Goal: Transaction & Acquisition: Purchase product/service

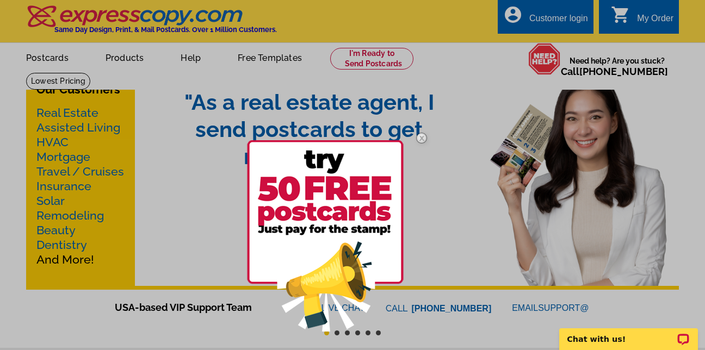
click at [63, 161] on div at bounding box center [352, 175] width 705 height 350
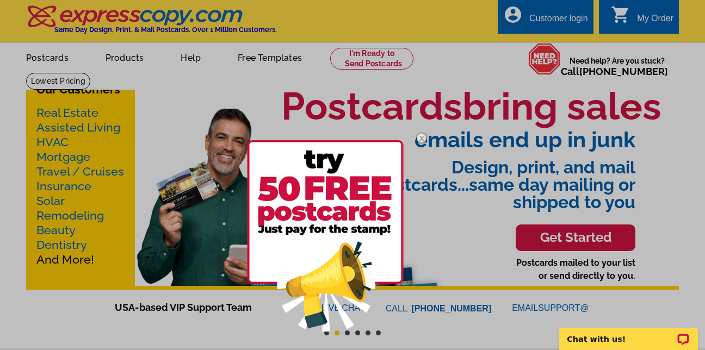
click at [421, 138] on img at bounding box center [422, 138] width 32 height 32
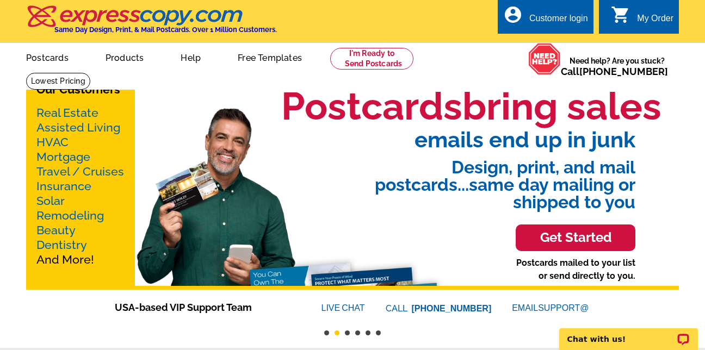
click at [83, 159] on link "Mortgage" at bounding box center [63, 157] width 54 height 14
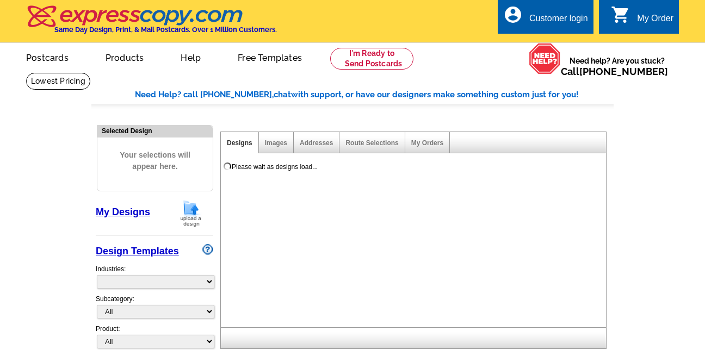
select select "774"
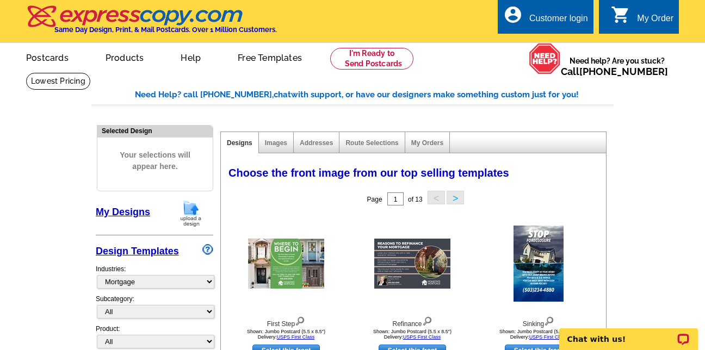
click at [190, 219] on img at bounding box center [191, 214] width 28 height 28
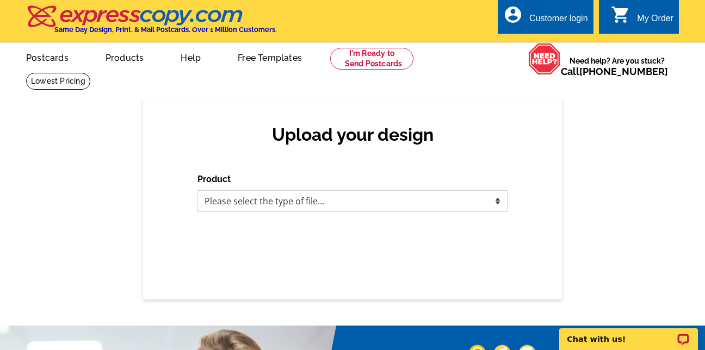
click at [496, 203] on select "Please select the type of file... Postcards Business Cards Letters and flyers G…" at bounding box center [352, 201] width 310 height 22
select select "3"
click at [197, 191] on select "Please select the type of file... Postcards Business Cards Letters and flyers G…" at bounding box center [352, 201] width 310 height 22
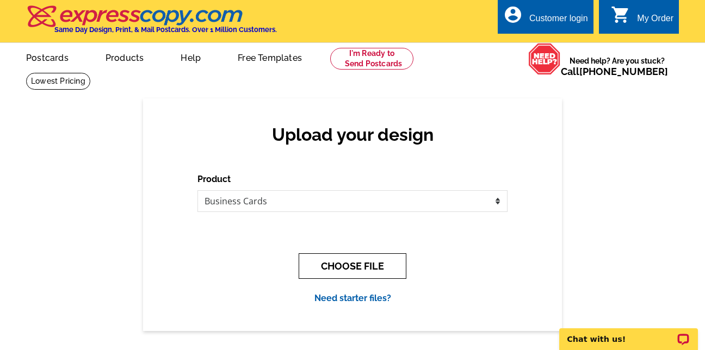
click at [363, 269] on button "CHOOSE FILE" at bounding box center [353, 266] width 108 height 26
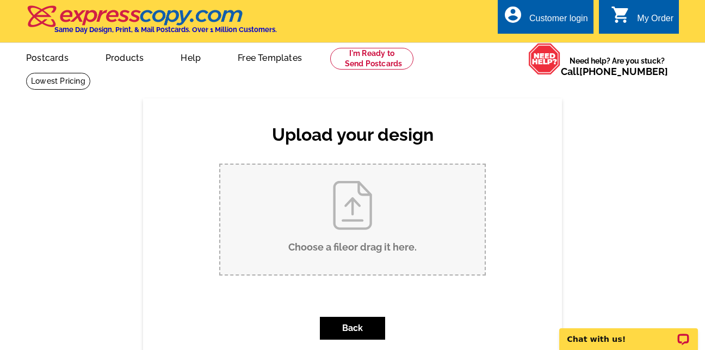
click at [355, 244] on input "Choose a file or drag it here ." at bounding box center [352, 220] width 264 height 110
type input "C:\fakepath\Business Card Dorolyn Molyneaux.jpg"
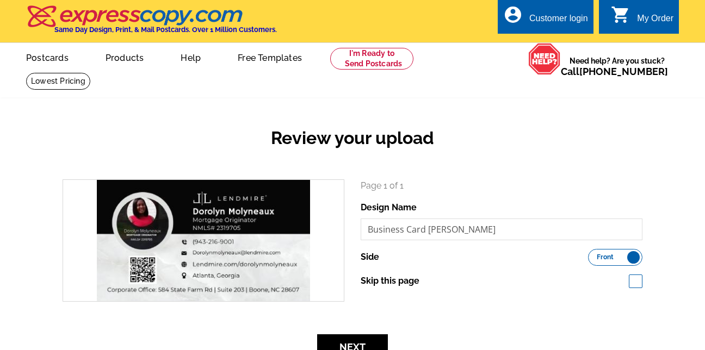
click at [660, 97] on div "Review your upload search Page 1 of 1 Design Name Business Card Dorolyn Molynea…" at bounding box center [352, 349] width 705 height 554
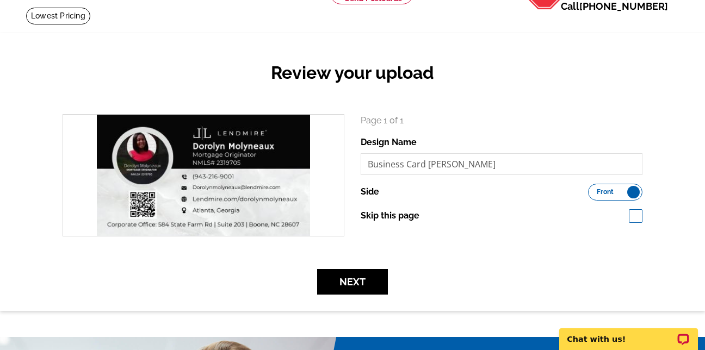
scroll to position [87, 0]
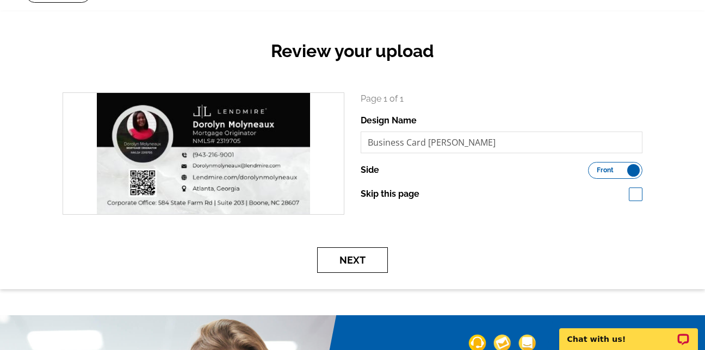
click at [382, 259] on button "Next" at bounding box center [352, 260] width 71 height 26
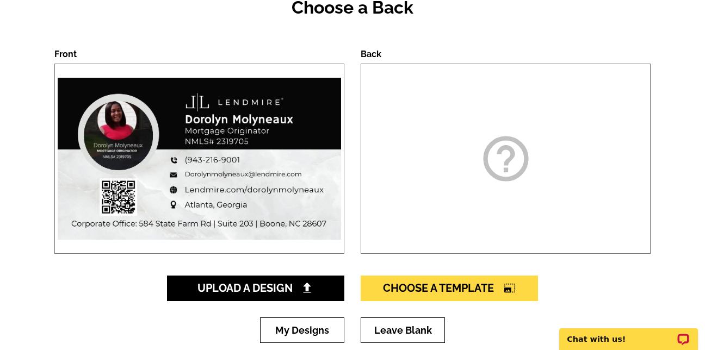
scroll to position [152, 0]
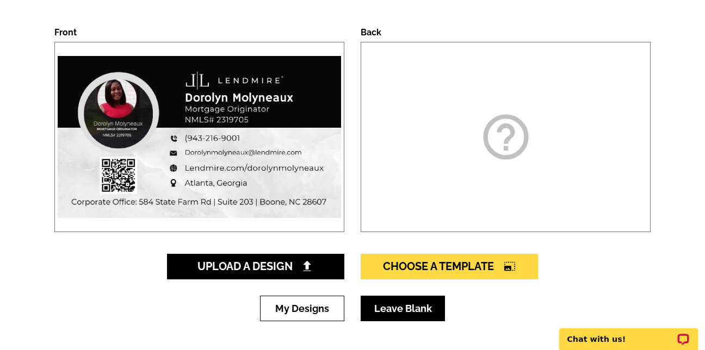
click at [399, 315] on link "Leave Blank" at bounding box center [402, 309] width 84 height 26
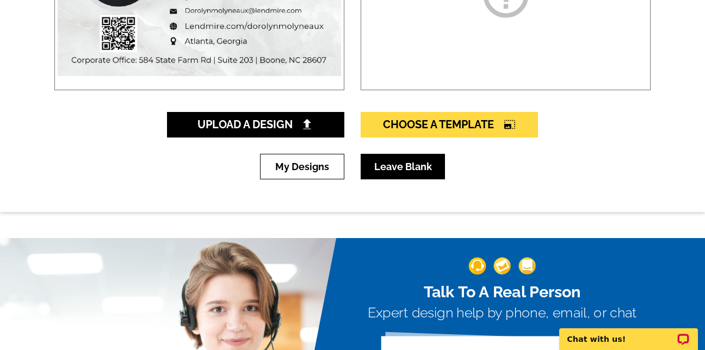
scroll to position [300, 0]
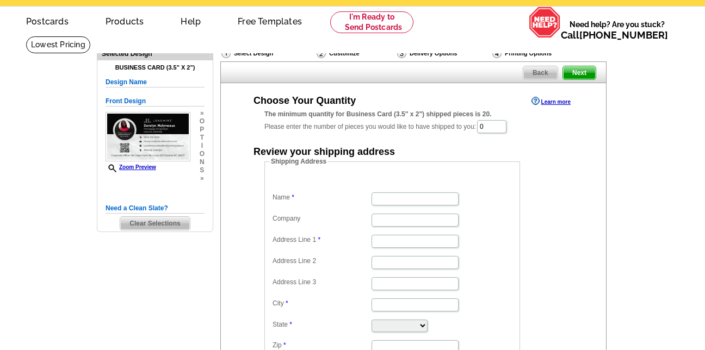
scroll to position [36, 0]
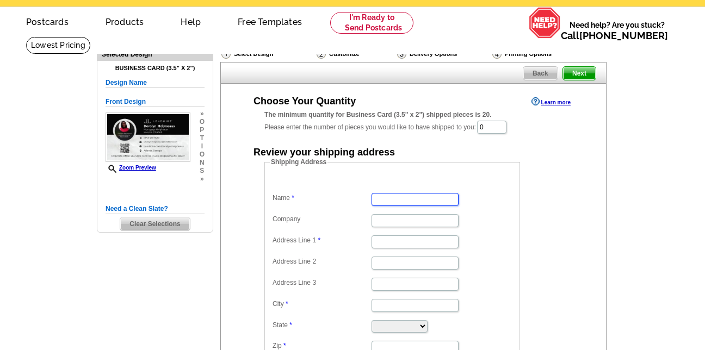
click at [401, 203] on input "Name" at bounding box center [414, 199] width 87 height 13
type input "[PERSON_NAME]"
click at [388, 241] on input "Address Line 1" at bounding box center [414, 241] width 87 height 13
type input "401 Overlook turn"
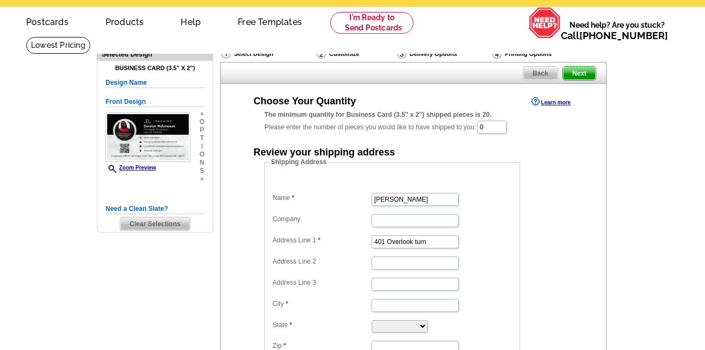
type input "City First Mortgage LLC"
type input "[PERSON_NAME]"
select select "GA"
type input "30012"
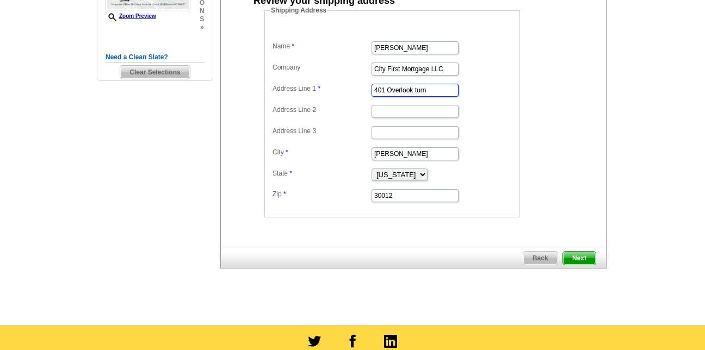
scroll to position [188, 0]
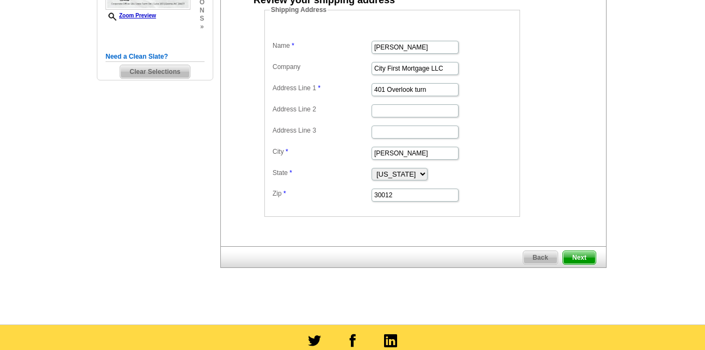
click at [586, 256] on span "Next" at bounding box center [579, 257] width 33 height 13
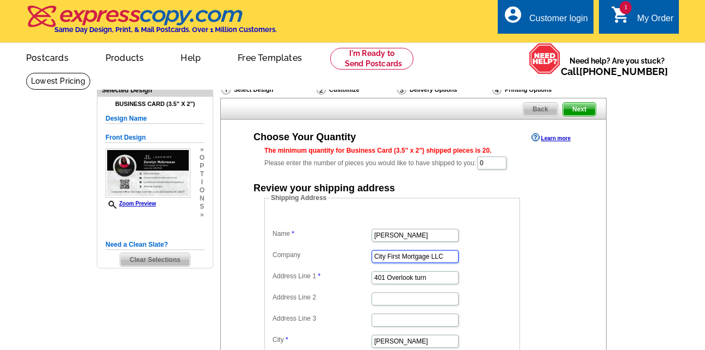
click at [448, 258] on input "City First Mortgage LLC" at bounding box center [414, 256] width 87 height 13
type input "C"
type input "Lendmire LLC"
click at [535, 226] on dd "Shipping Address Name [PERSON_NAME] Company Lendmire LLC Address Line 1 401 Ove…" at bounding box center [408, 299] width 289 height 212
click at [501, 161] on input "0" at bounding box center [491, 163] width 29 height 13
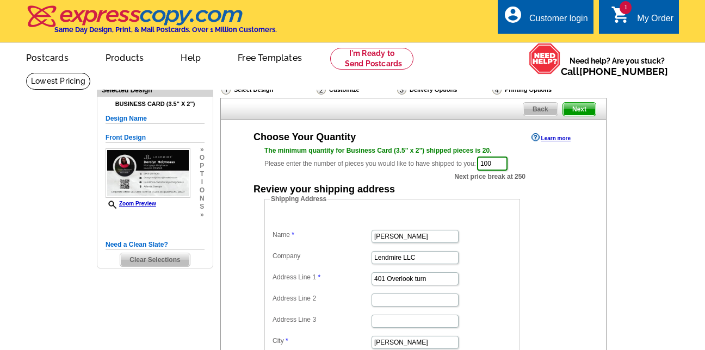
click at [573, 210] on div "Shipping Address Name [PERSON_NAME] Company Lendmire LLC Address Line 1 401 Ove…" at bounding box center [412, 300] width 341 height 212
click at [502, 165] on input "100" at bounding box center [492, 164] width 30 height 14
type input "1"
type input "250"
click at [564, 191] on div "Review your shipping address" at bounding box center [412, 188] width 341 height 11
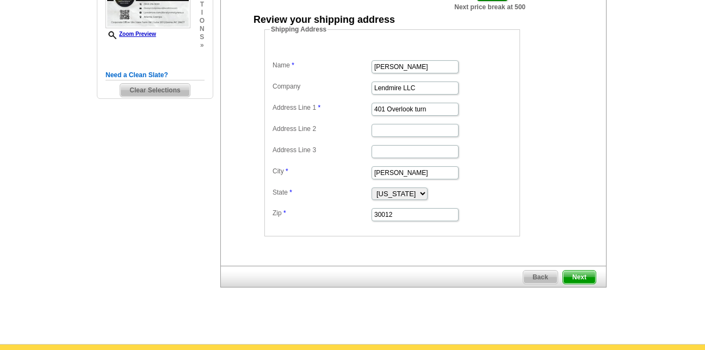
scroll to position [174, 0]
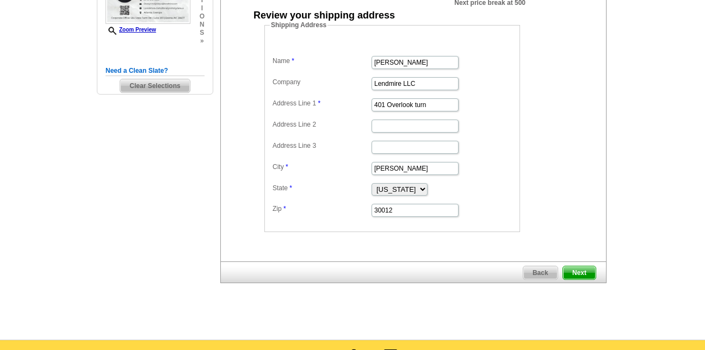
click at [578, 271] on span "Next" at bounding box center [579, 272] width 33 height 13
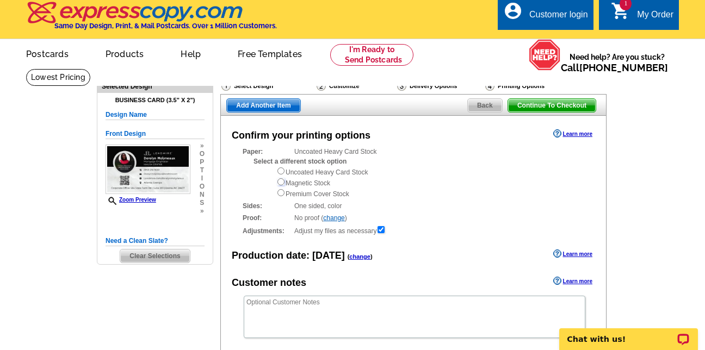
click at [282, 180] on input "radio" at bounding box center [280, 181] width 7 height 7
radio input "true"
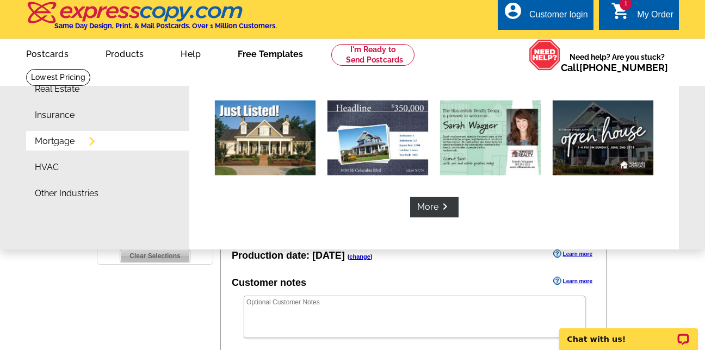
click at [62, 142] on link "Mortgage" at bounding box center [55, 141] width 40 height 9
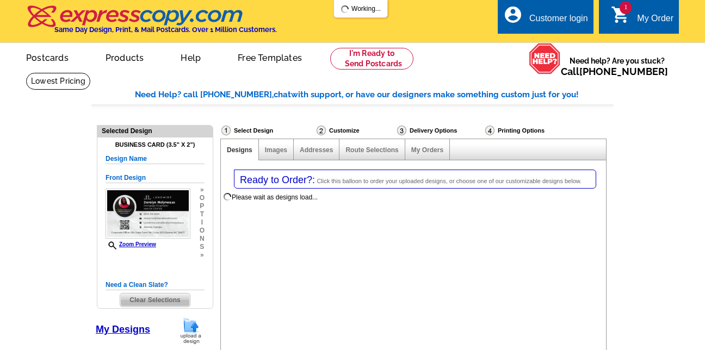
select select "774"
select select "3"
select select "5"
select select "back"
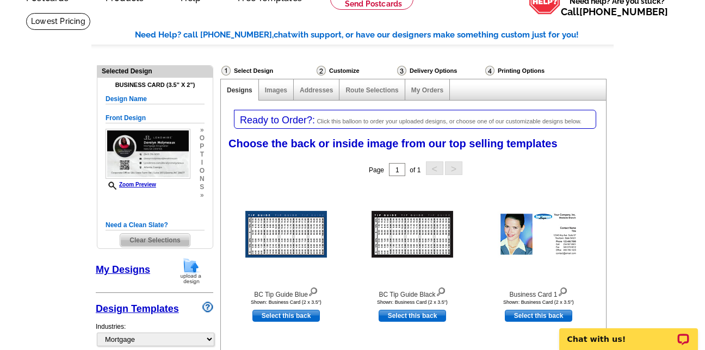
scroll to position [53, 0]
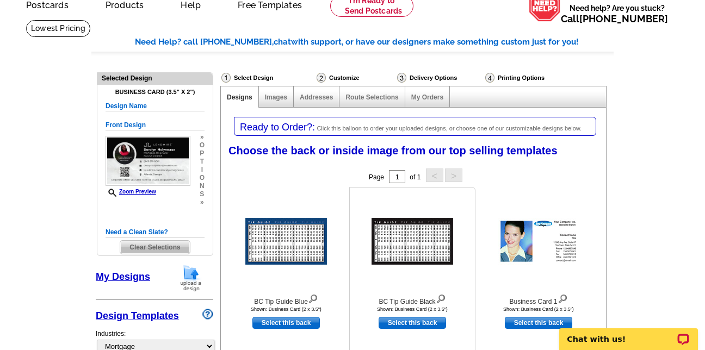
click at [411, 247] on img at bounding box center [412, 241] width 82 height 47
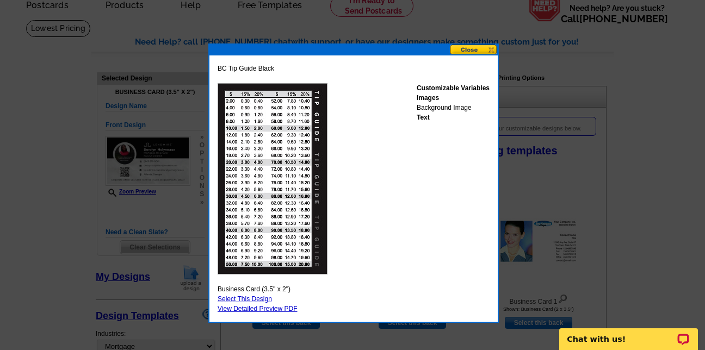
click at [480, 45] on button at bounding box center [474, 50] width 48 height 10
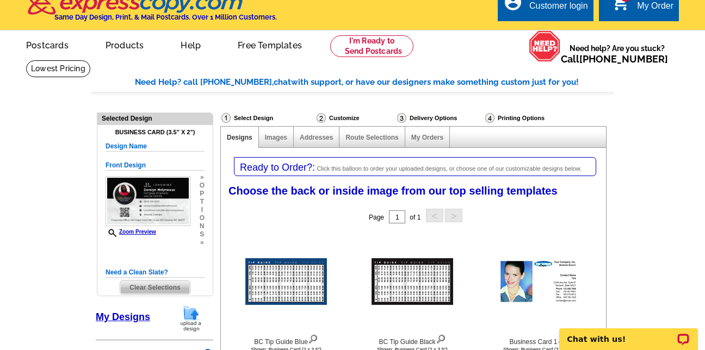
scroll to position [0, 0]
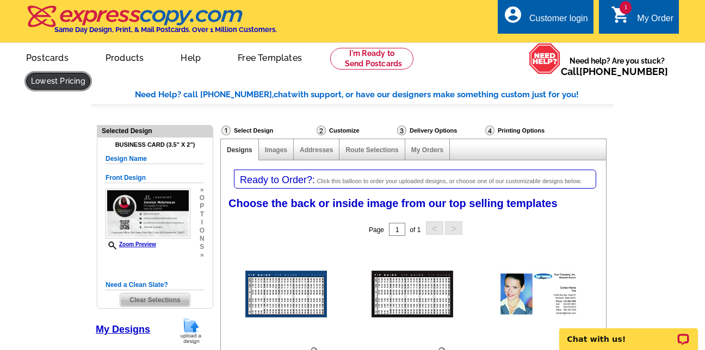
click at [90, 73] on link at bounding box center [58, 81] width 64 height 17
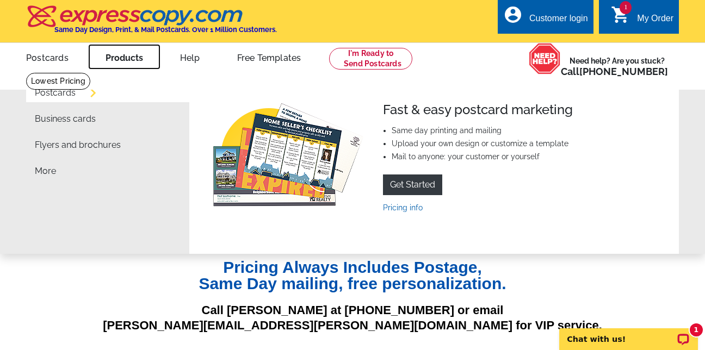
click at [132, 59] on link "Products" at bounding box center [124, 57] width 72 height 26
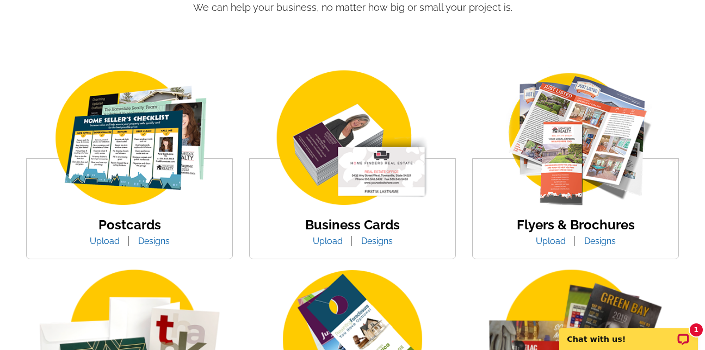
scroll to position [153, 0]
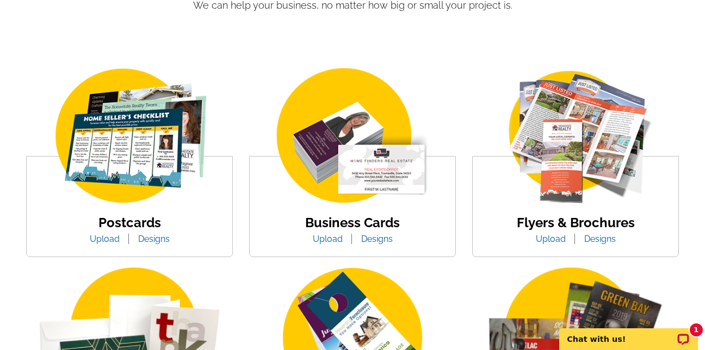
click at [552, 242] on link "Upload" at bounding box center [550, 239] width 46 height 10
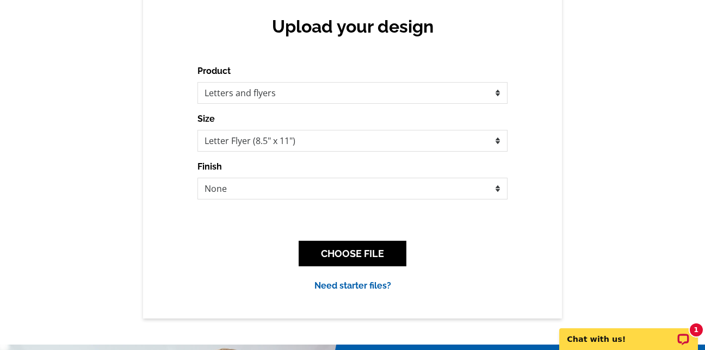
scroll to position [108, 0]
click at [368, 241] on div "CHOOSE FILE" at bounding box center [352, 254] width 310 height 43
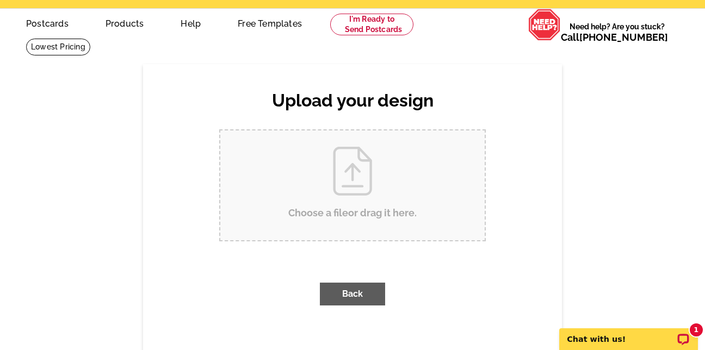
scroll to position [0, 0]
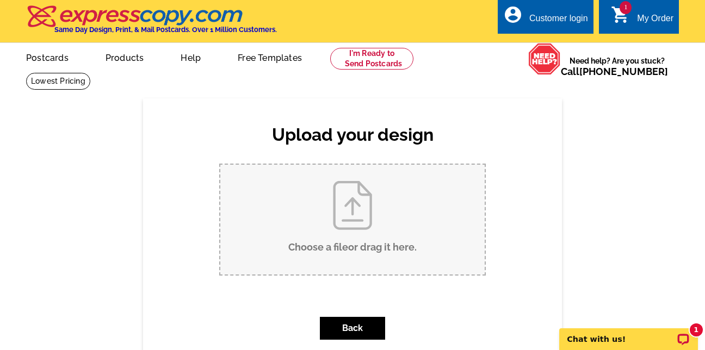
click at [357, 246] on input "Choose a file or drag it here ." at bounding box center [352, 220] width 264 height 110
type input "C:\fakepath\my-flyer (1).png"
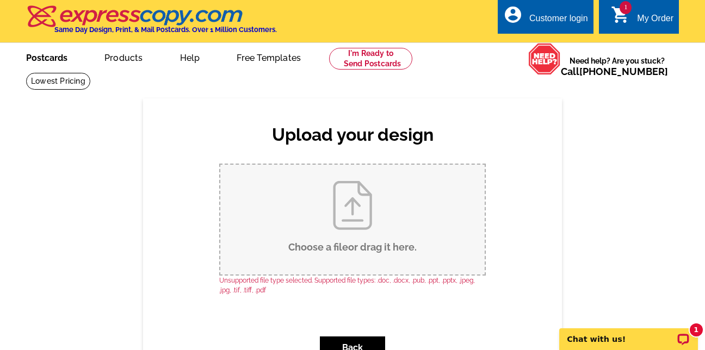
click at [53, 54] on link "Postcards" at bounding box center [47, 57] width 76 height 26
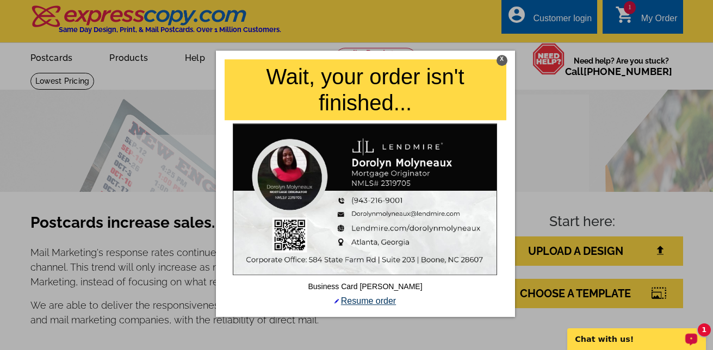
click at [381, 299] on link "Resume order" at bounding box center [364, 300] width 61 height 9
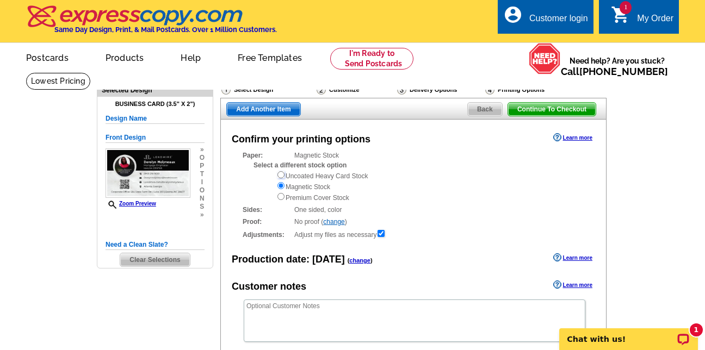
click at [281, 178] on input "radio" at bounding box center [280, 174] width 7 height 7
radio input "true"
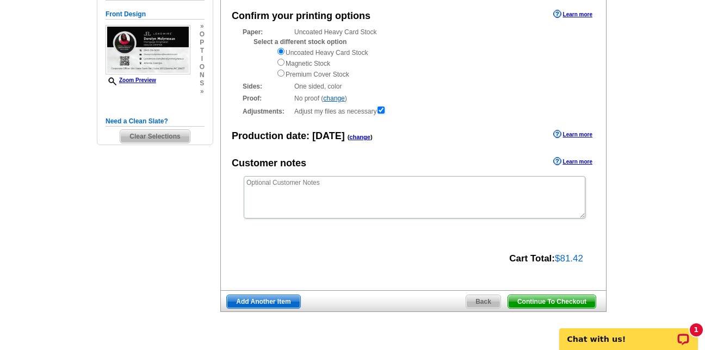
scroll to position [145, 0]
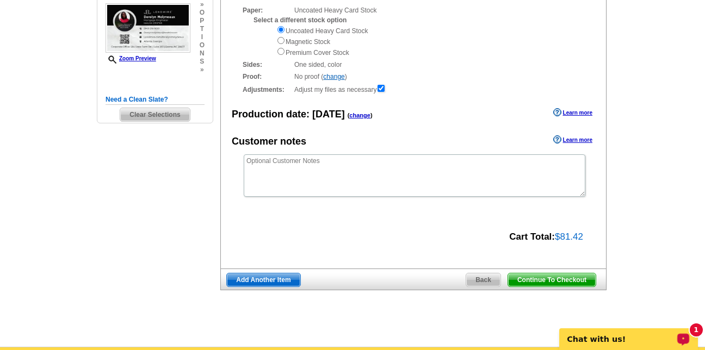
click at [363, 116] on link "change" at bounding box center [359, 115] width 21 height 7
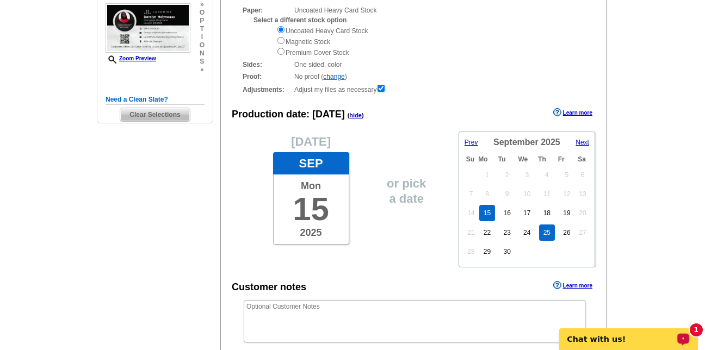
click at [548, 233] on link "25" at bounding box center [547, 233] width 16 height 16
click at [637, 250] on main "Need Help? call [PHONE_NUMBER], chat with support, or have our designers make s…" at bounding box center [352, 209] width 705 height 565
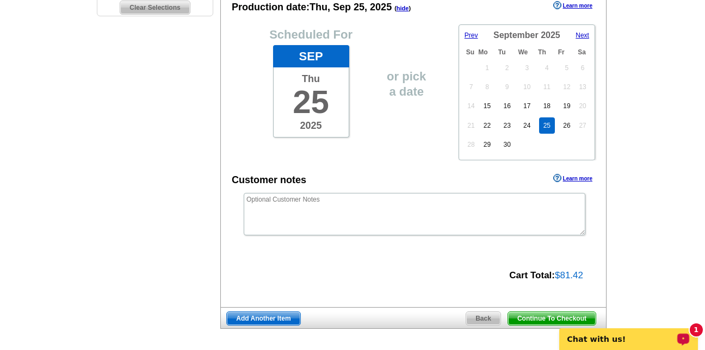
scroll to position [254, 0]
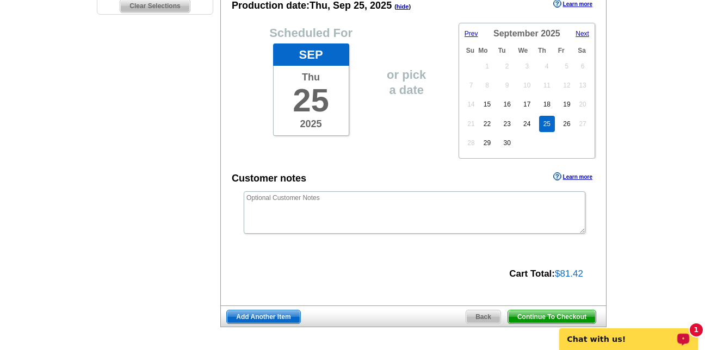
click at [425, 272] on div "Cart Total: $81.42" at bounding box center [407, 273] width 373 height 16
click at [685, 336] on icon "Open LiveChat chat widget" at bounding box center [683, 338] width 8 height 5
click at [528, 128] on link "24" at bounding box center [527, 124] width 16 height 16
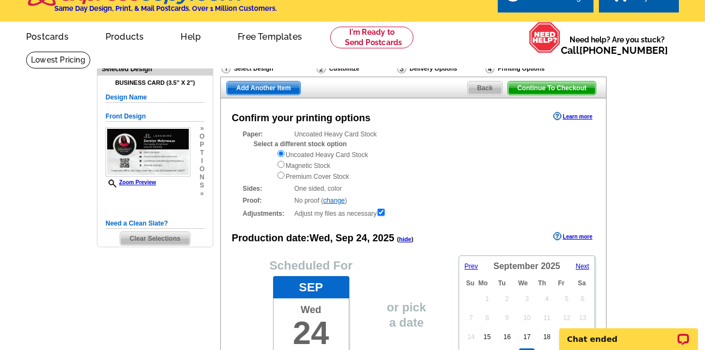
scroll to position [0, 0]
